Goal: Check status: Check status

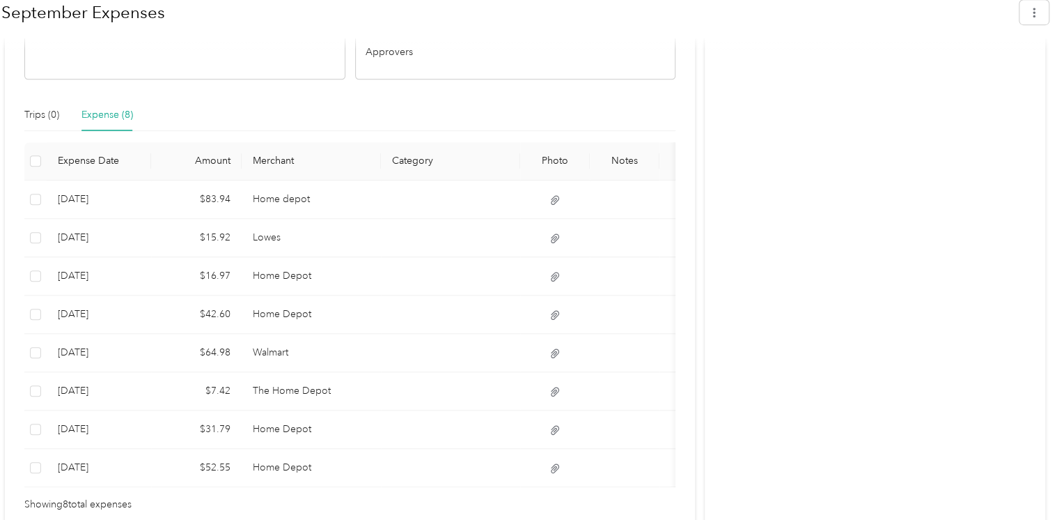
scroll to position [485, 0]
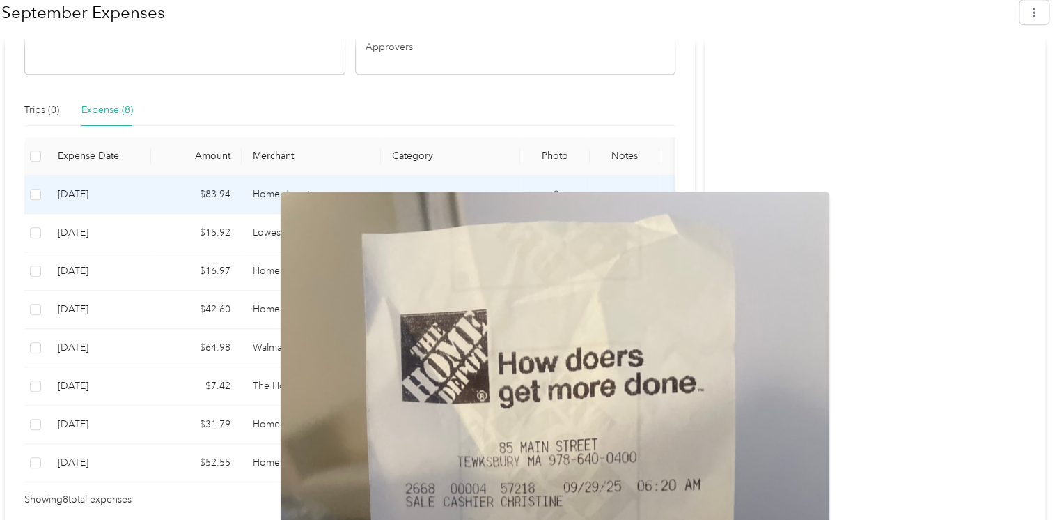
click at [552, 190] on icon at bounding box center [555, 194] width 8 height 9
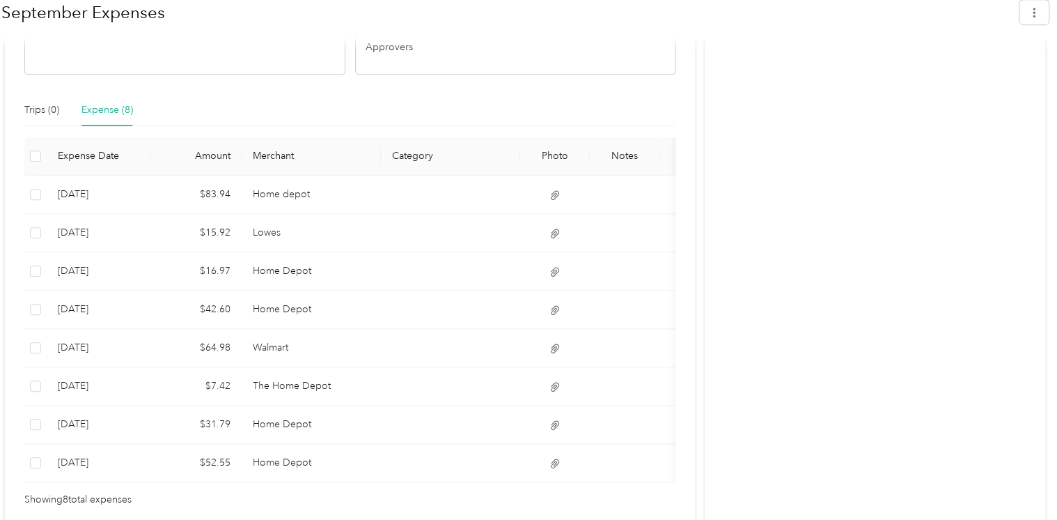
click at [811, 194] on div "Activity and Comments Report shared Includes trip to West Springfield location …" at bounding box center [875, 149] width 341 height 754
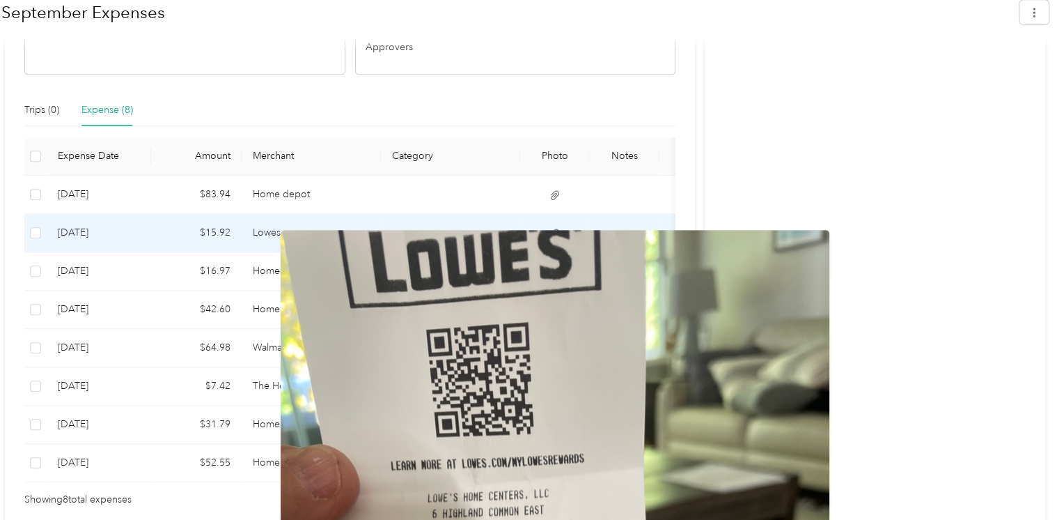
click at [552, 228] on icon at bounding box center [555, 232] width 8 height 9
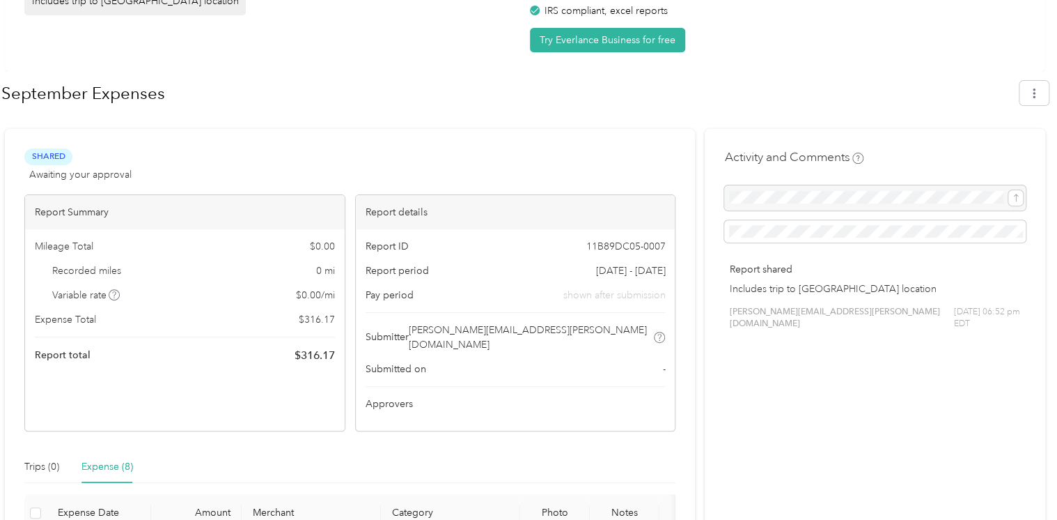
scroll to position [125, 0]
